Goal: Information Seeking & Learning: Check status

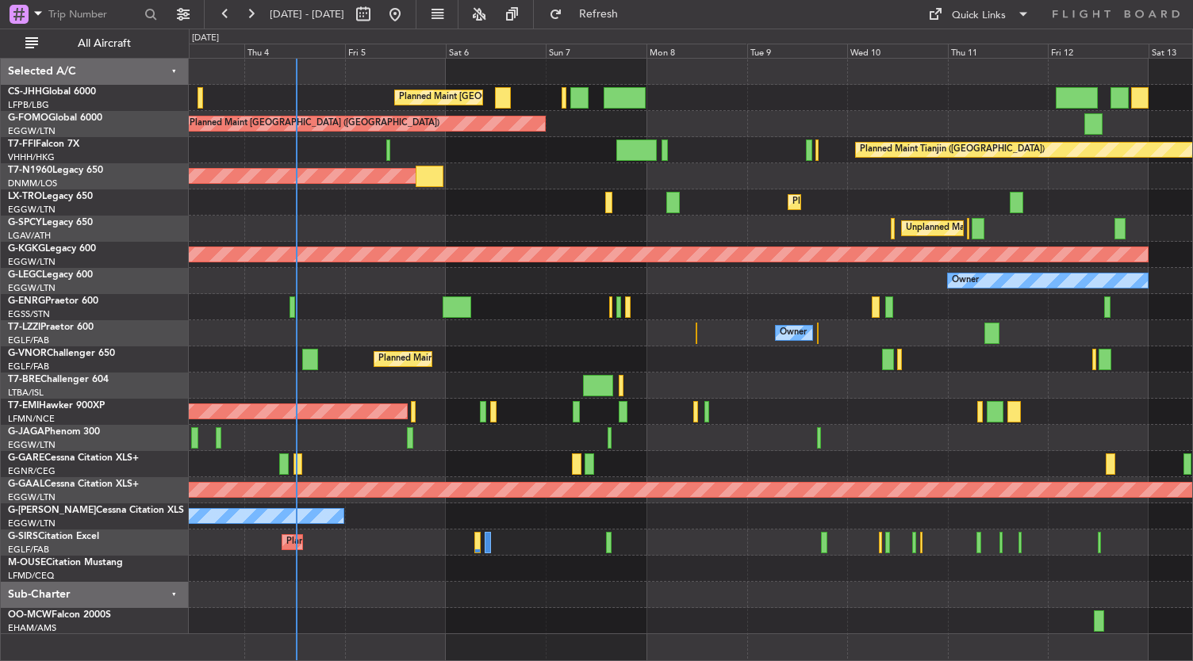
click at [782, 423] on div "Planned Maint [GEOGRAPHIC_DATA]" at bounding box center [691, 412] width 1004 height 26
click at [529, 311] on div at bounding box center [691, 307] width 1004 height 26
click at [550, 333] on div "Owner" at bounding box center [691, 333] width 1004 height 26
click at [487, 340] on div "Owner" at bounding box center [691, 333] width 1004 height 26
click at [548, 302] on div at bounding box center [691, 307] width 1004 height 26
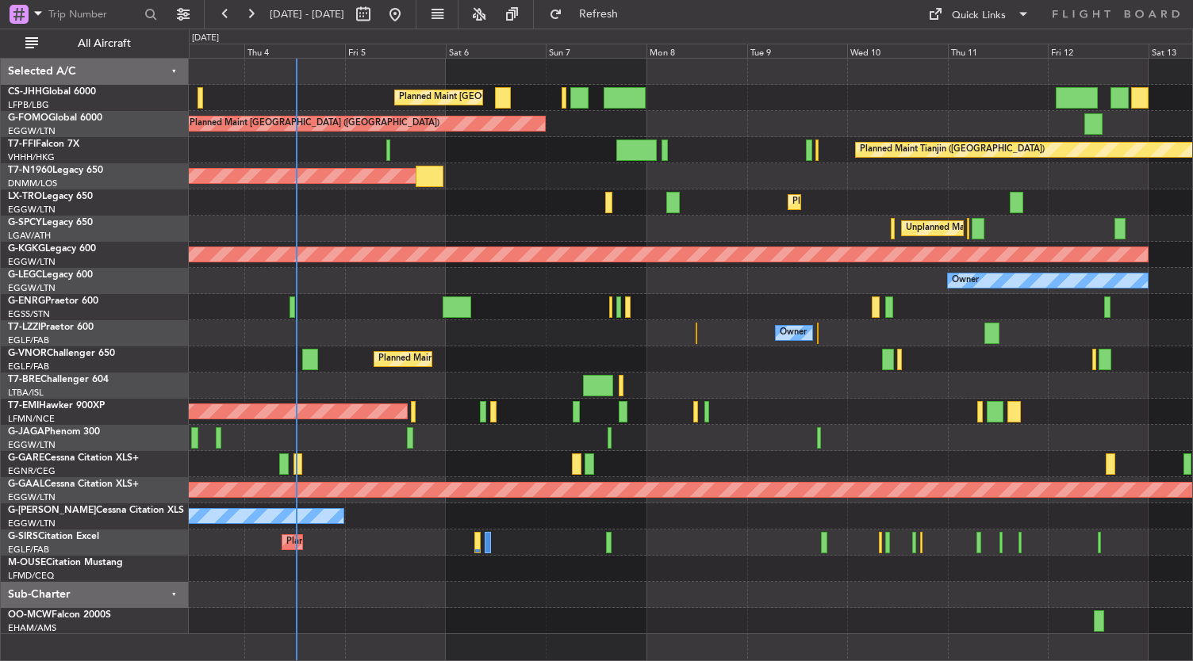
click at [560, 295] on div at bounding box center [691, 307] width 1004 height 26
click at [549, 327] on div "Owner" at bounding box center [691, 333] width 1004 height 26
click at [707, 560] on div at bounding box center [691, 569] width 1004 height 26
click at [514, 592] on div at bounding box center [691, 595] width 1004 height 26
click at [544, 350] on div "Planned Maint [GEOGRAPHIC_DATA] ([GEOGRAPHIC_DATA])" at bounding box center [691, 360] width 1004 height 26
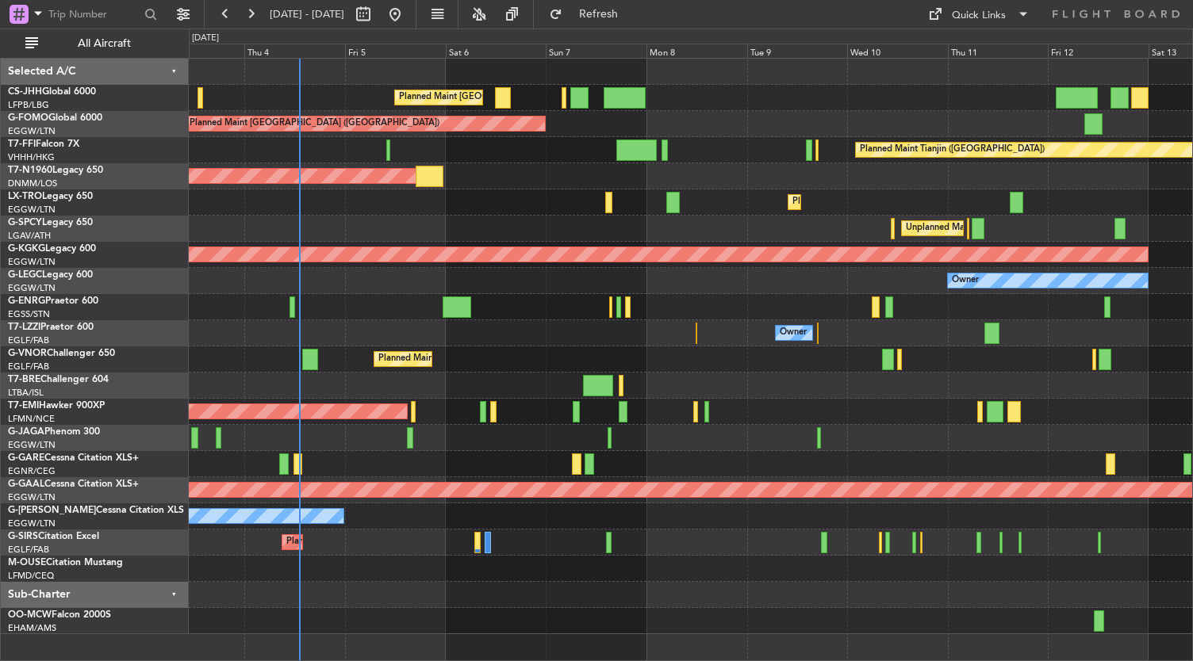
click at [702, 358] on div "Planned Maint [GEOGRAPHIC_DATA] ([GEOGRAPHIC_DATA])" at bounding box center [691, 360] width 1004 height 26
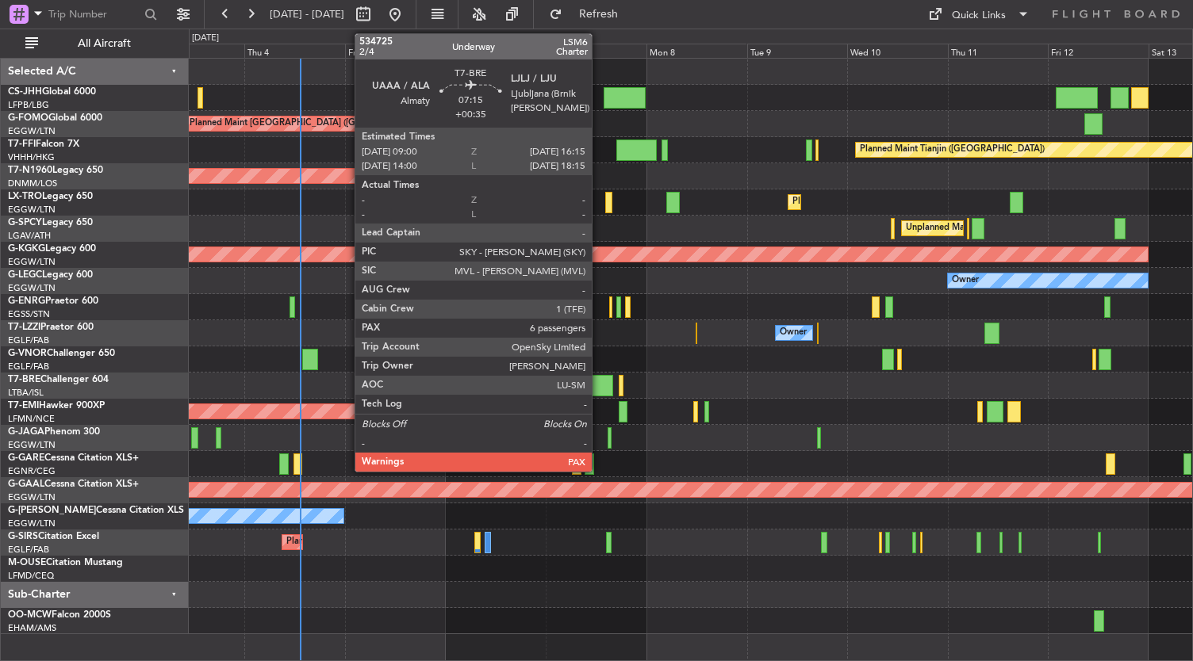
click at [599, 381] on div at bounding box center [598, 385] width 31 height 21
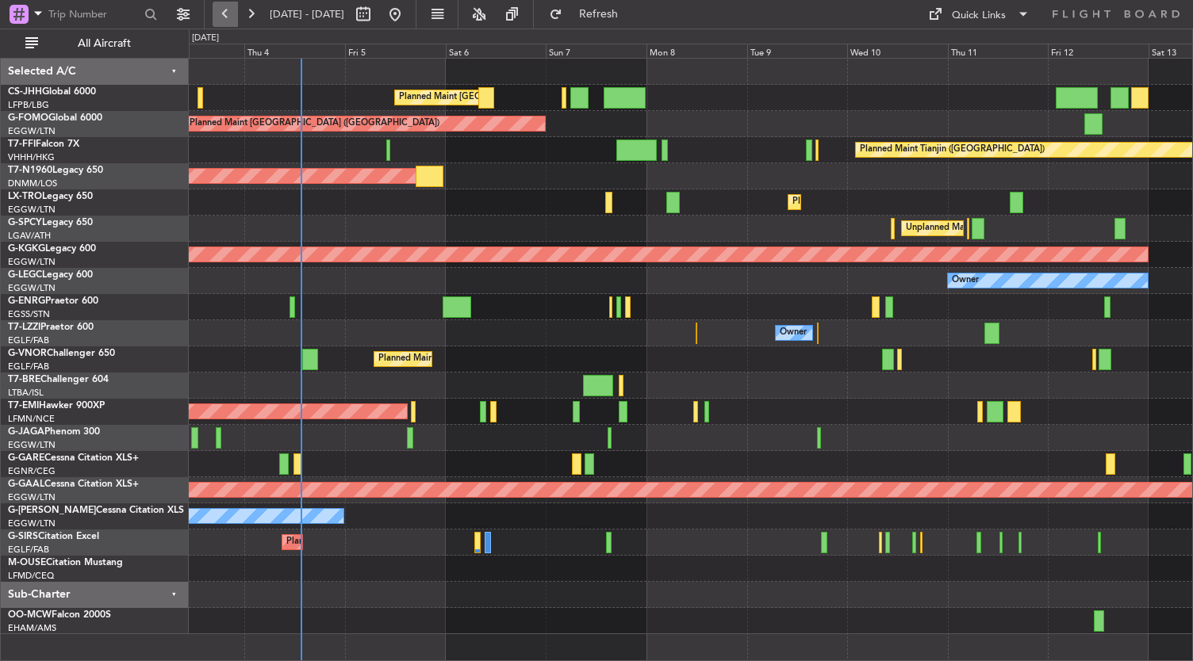
click at [230, 21] on button at bounding box center [225, 14] width 25 height 25
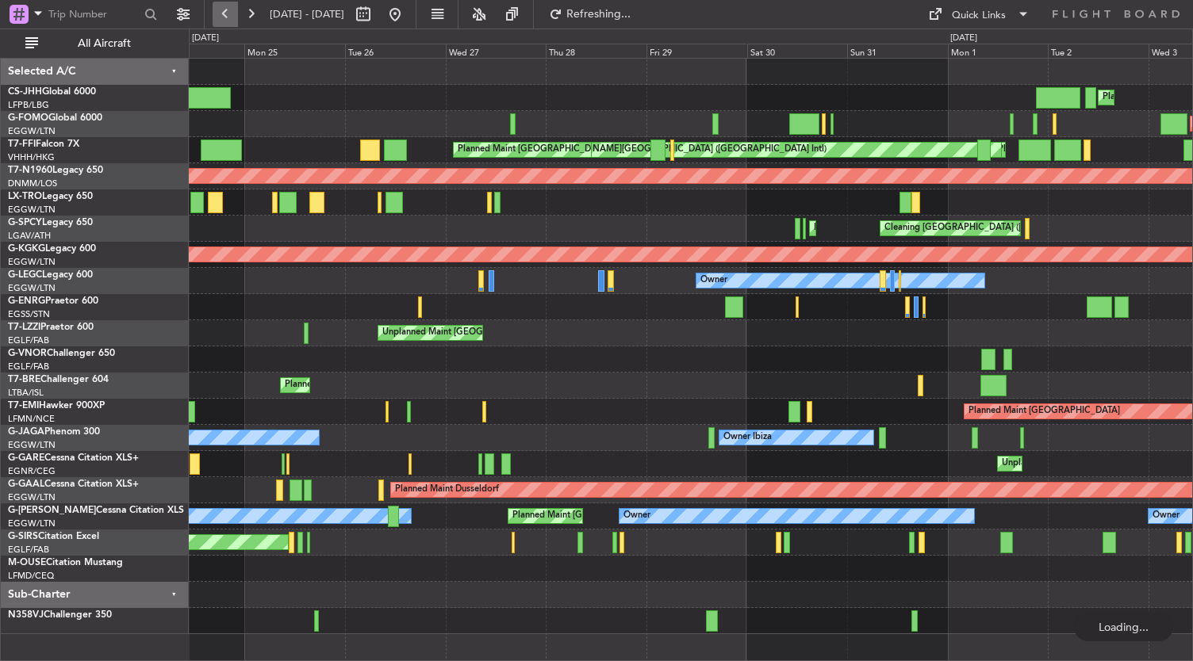
click at [230, 21] on button at bounding box center [225, 14] width 25 height 25
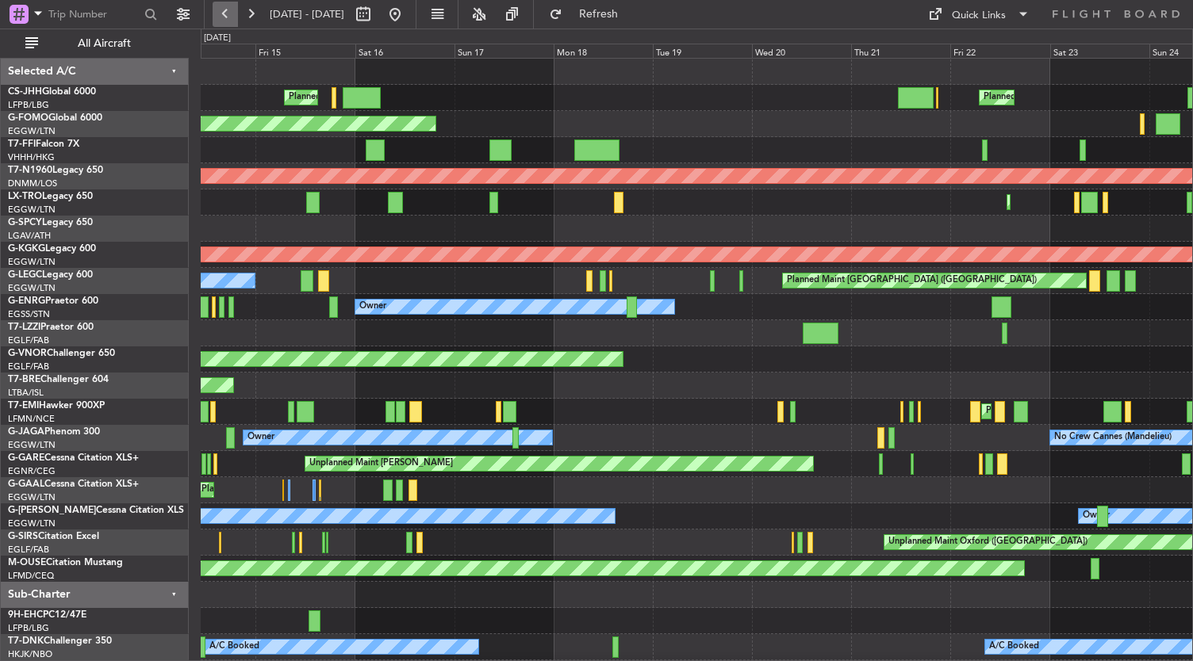
click at [227, 20] on button at bounding box center [225, 14] width 25 height 25
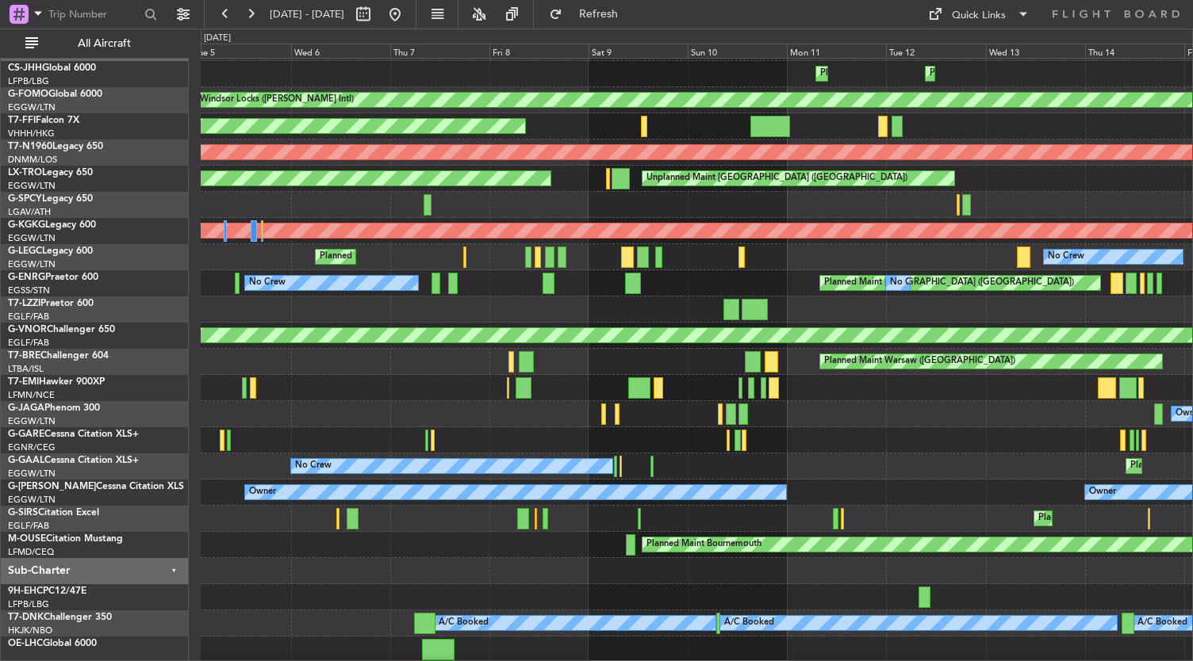
scroll to position [24, 0]
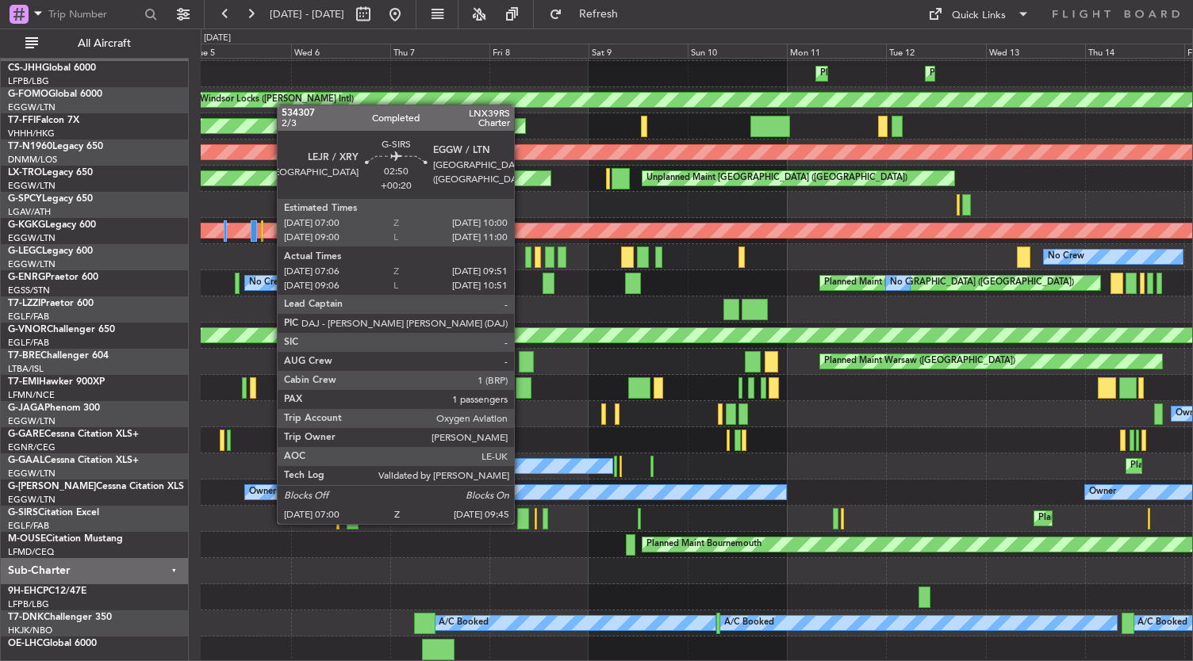
click at [522, 523] on div at bounding box center [523, 518] width 12 height 21
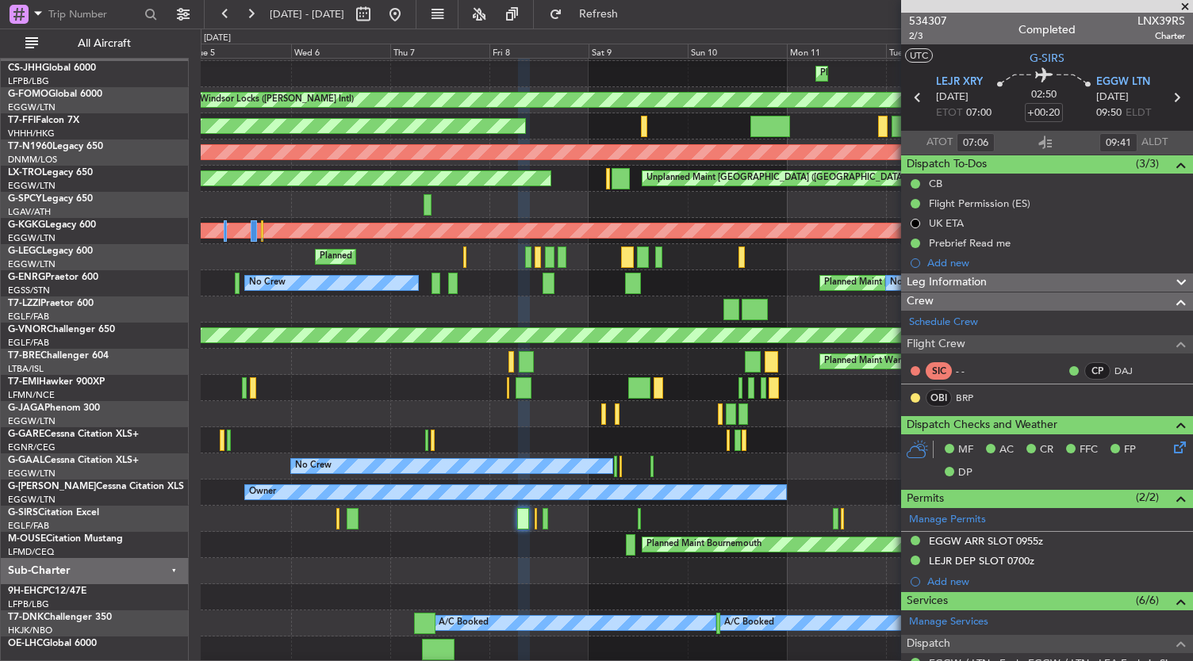
click at [364, 580] on div at bounding box center [697, 571] width 992 height 26
click at [597, 295] on div "Planned Maint [GEOGRAPHIC_DATA] ([GEOGRAPHIC_DATA]) No Crew No Crew Owner" at bounding box center [697, 283] width 992 height 26
